Goal: Transaction & Acquisition: Purchase product/service

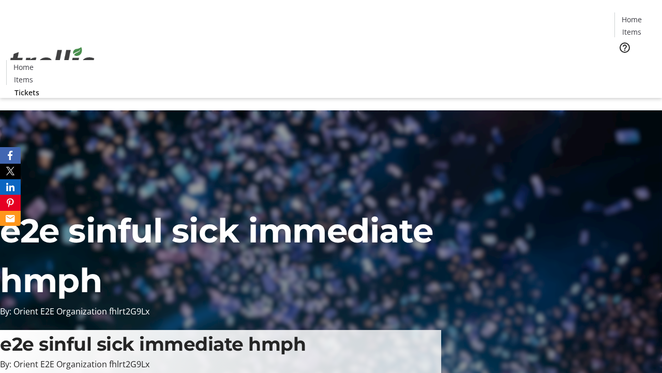
click at [623, 60] on span "Tickets" at bounding box center [635, 65] width 25 height 11
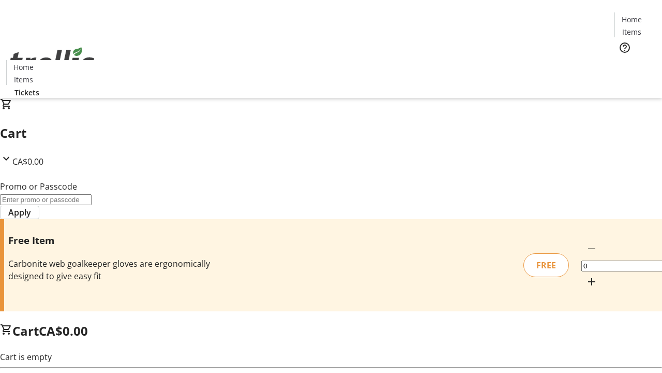
click at [586, 275] on mat-icon "Increment by one" at bounding box center [592, 281] width 12 height 12
type input "1"
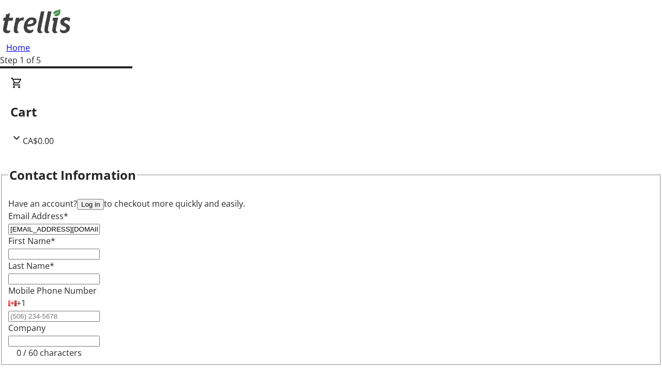
type input "[EMAIL_ADDRESS][DOMAIN_NAME]"
type input "[DEMOGRAPHIC_DATA]"
type input "[PERSON_NAME]"
